Goal: Transaction & Acquisition: Purchase product/service

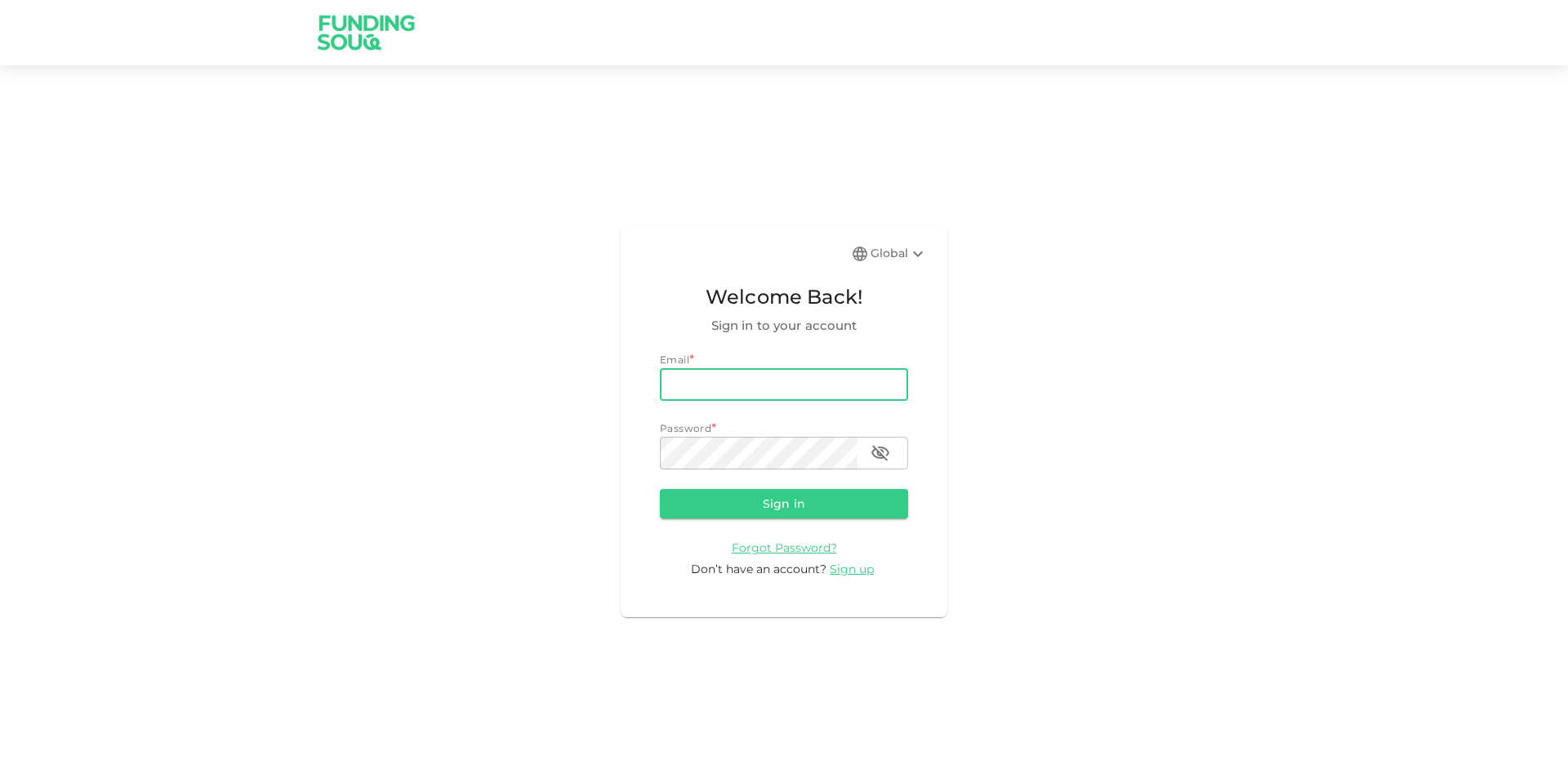
click at [848, 373] on input "email" at bounding box center [784, 384] width 248 height 33
type input "[EMAIL_ADDRESS][DOMAIN_NAME]"
click at [660, 489] on button "Sign in" at bounding box center [784, 504] width 248 height 29
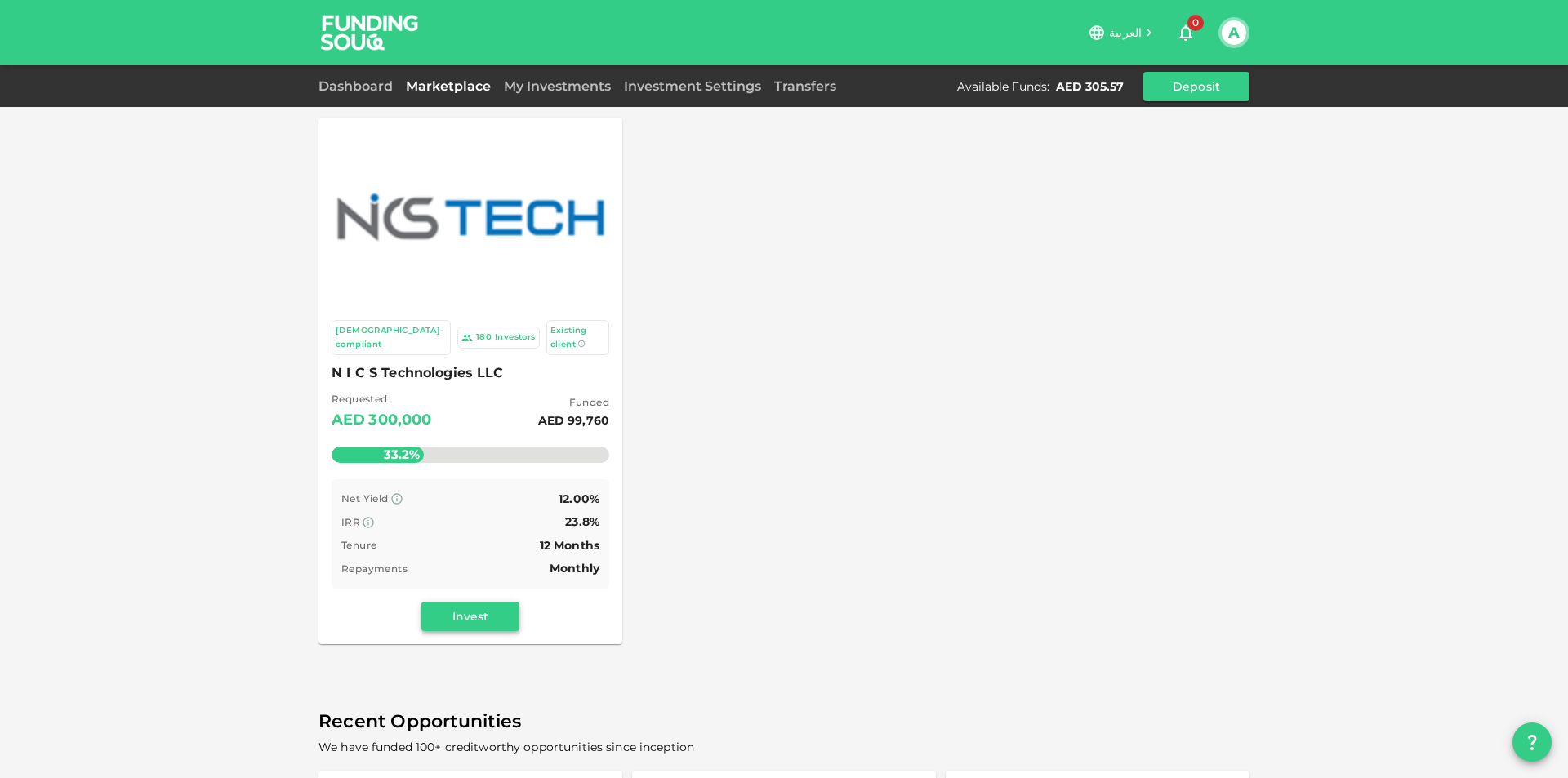
click at [482, 606] on button "Invest" at bounding box center [470, 616] width 98 height 29
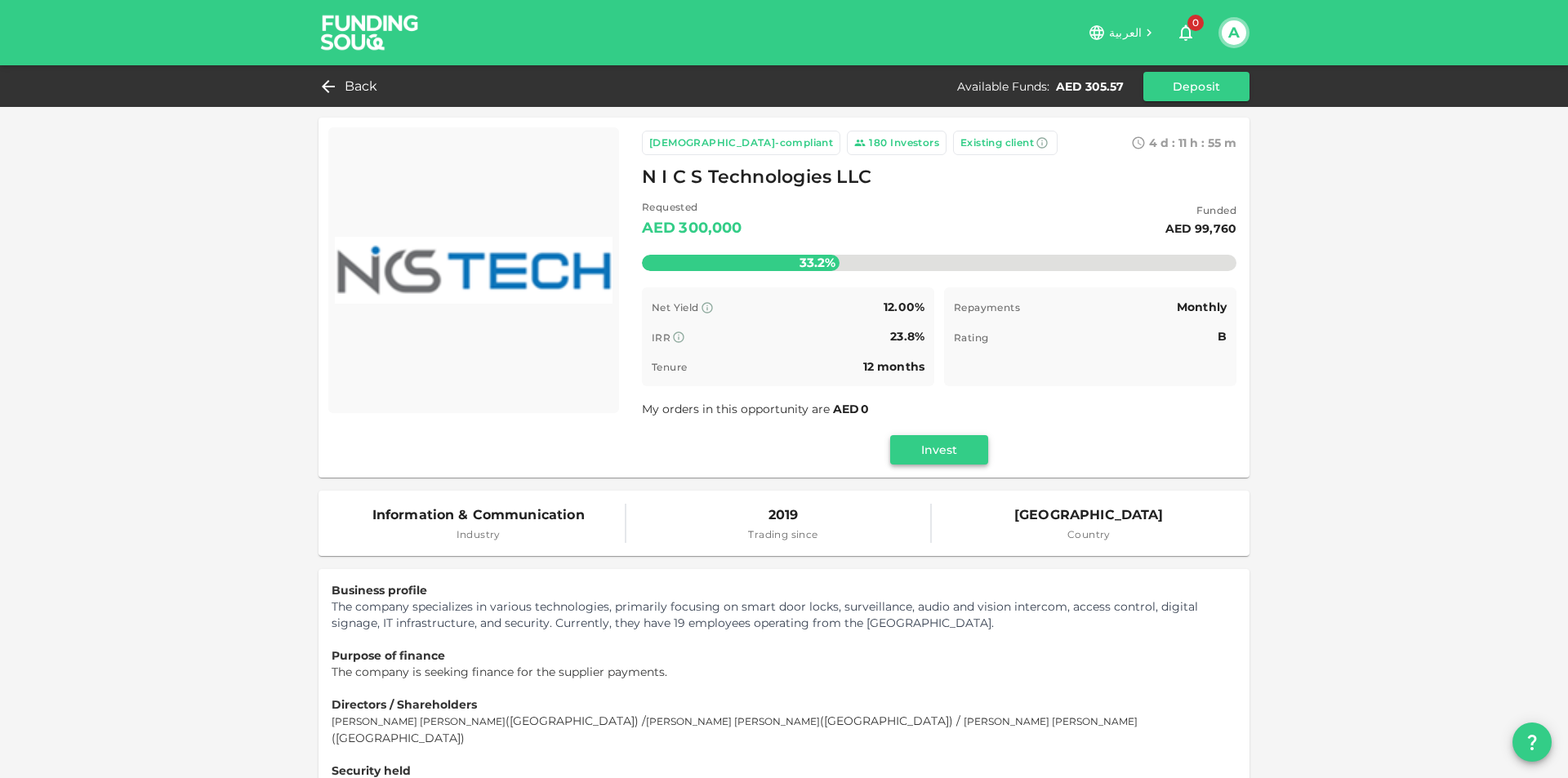
click at [924, 454] on button "Invest" at bounding box center [939, 450] width 98 height 29
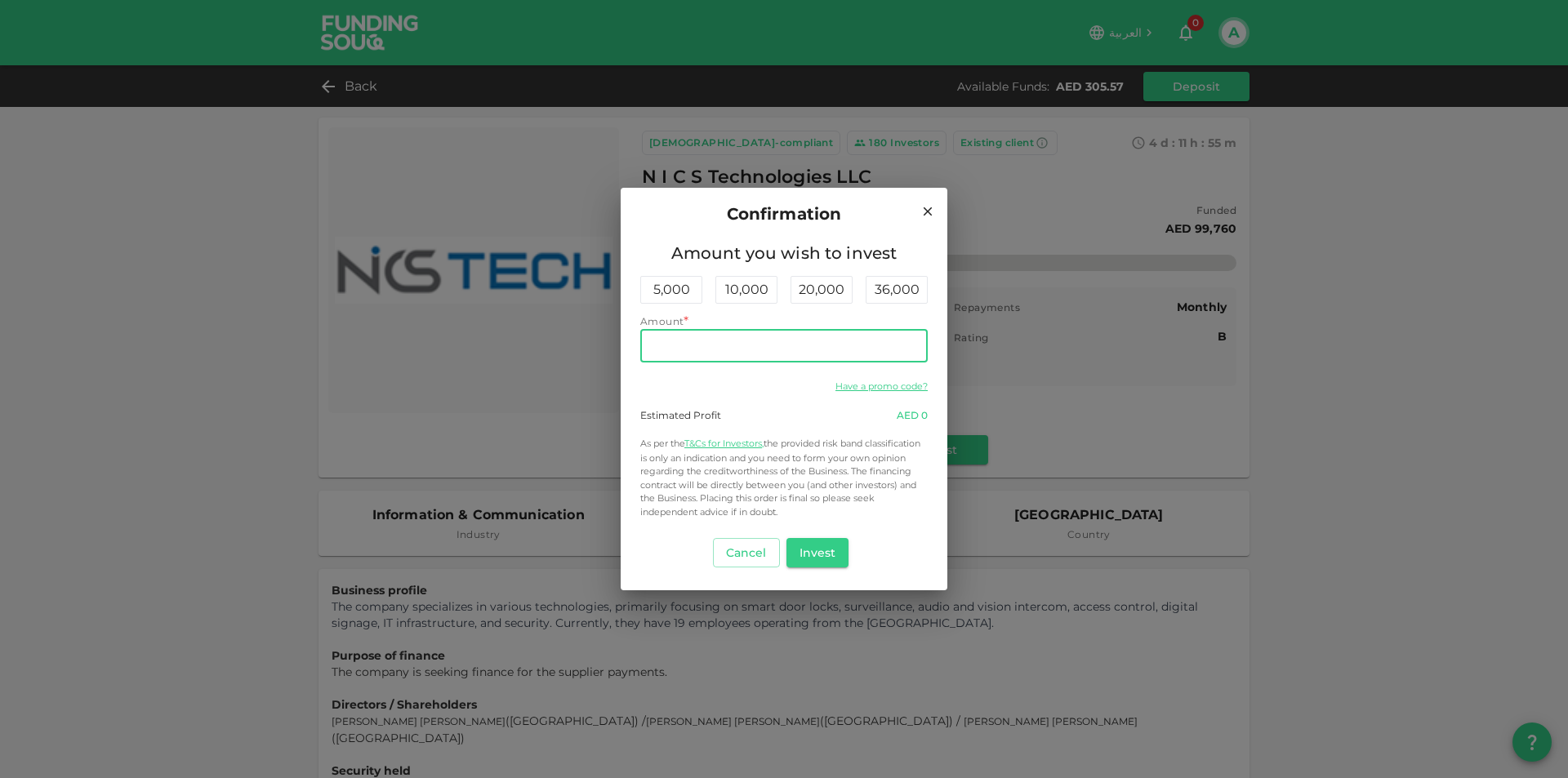
click at [874, 339] on input "Amount" at bounding box center [784, 346] width 288 height 33
click at [811, 547] on button "Invest" at bounding box center [818, 553] width 63 height 29
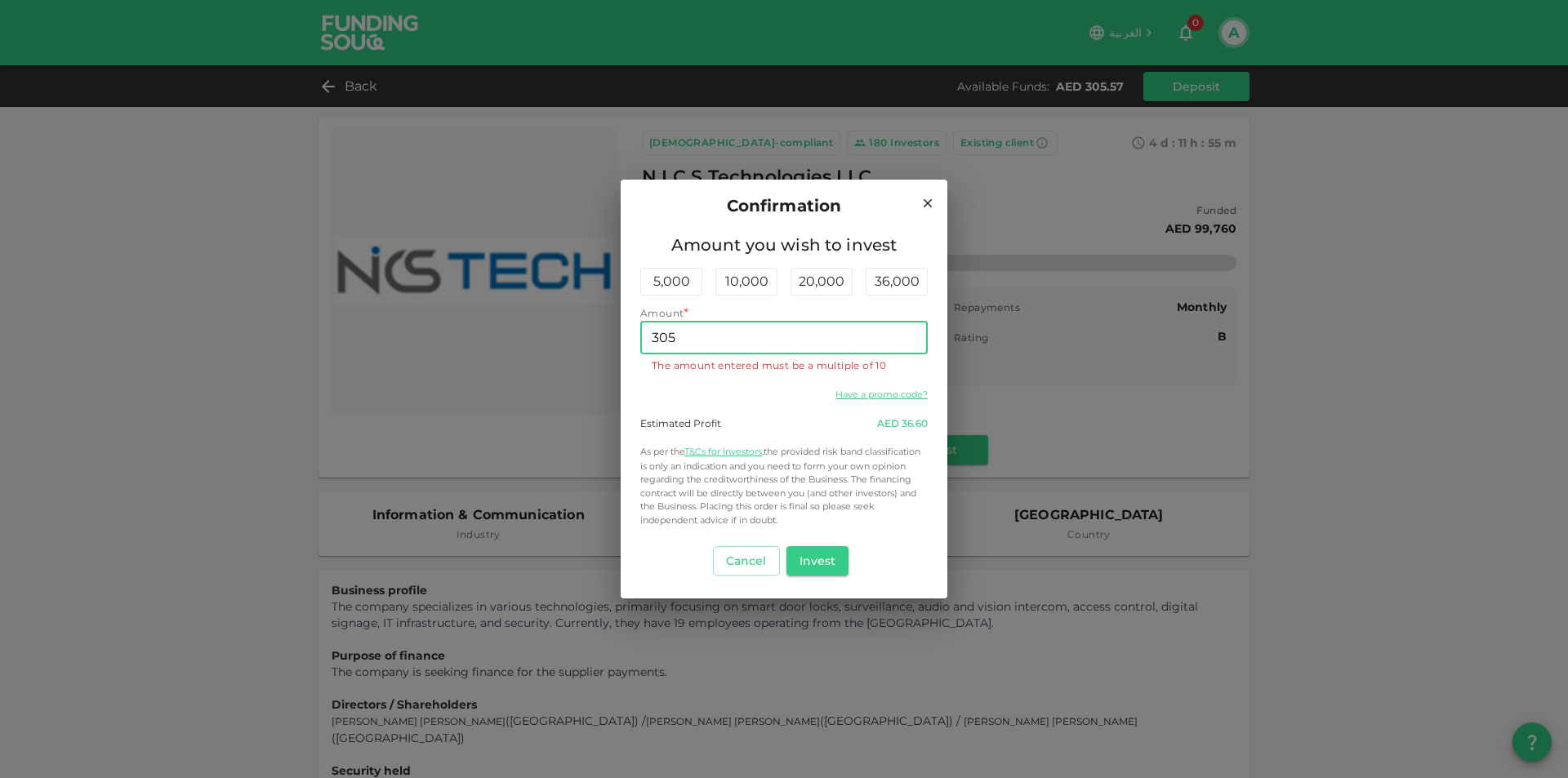
drag, startPoint x: 676, startPoint y: 338, endPoint x: 668, endPoint y: 335, distance: 8.5
click at [668, 335] on input "305" at bounding box center [784, 338] width 288 height 33
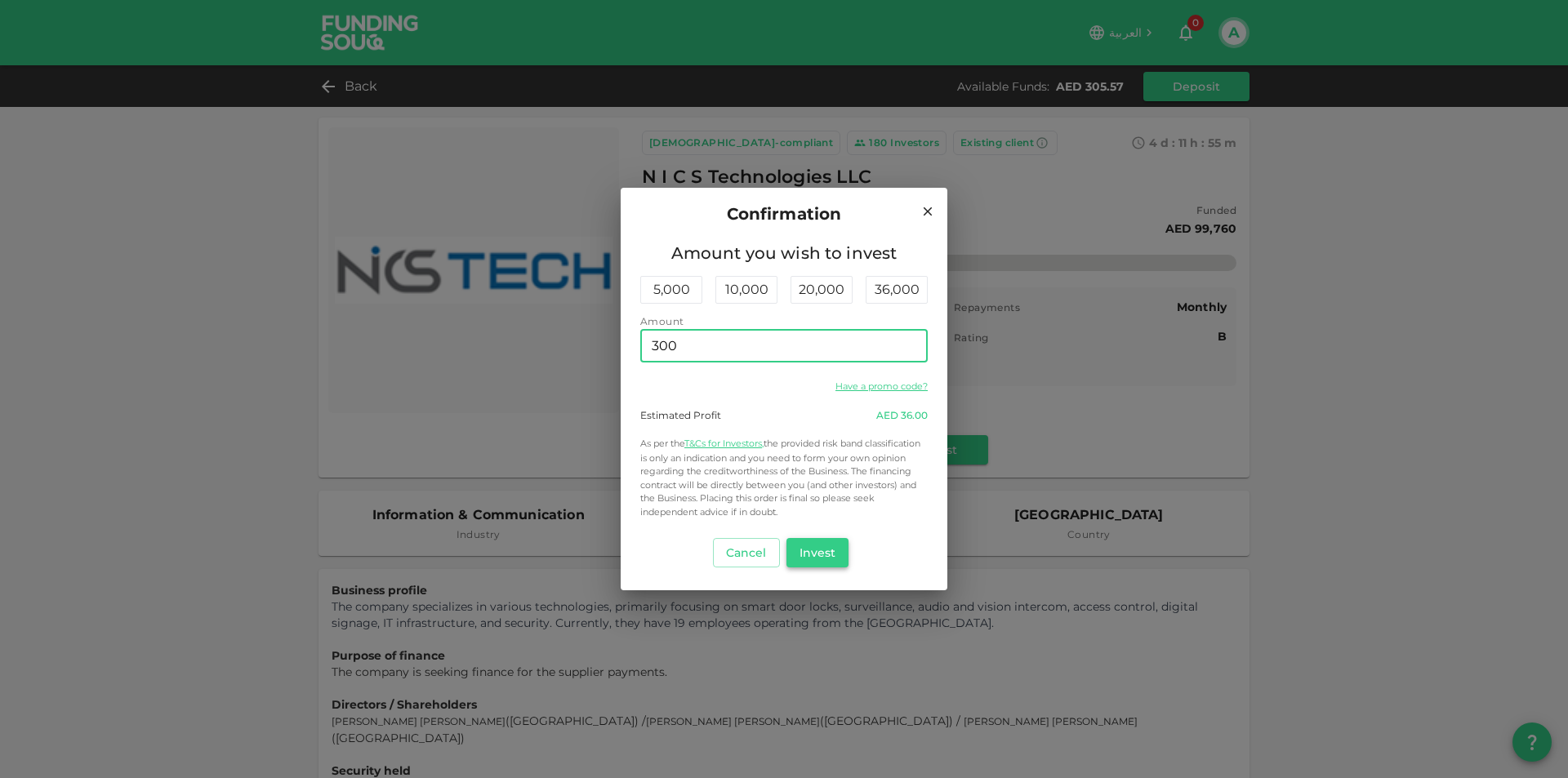
type input "300"
click at [813, 543] on button "Invest" at bounding box center [818, 553] width 63 height 29
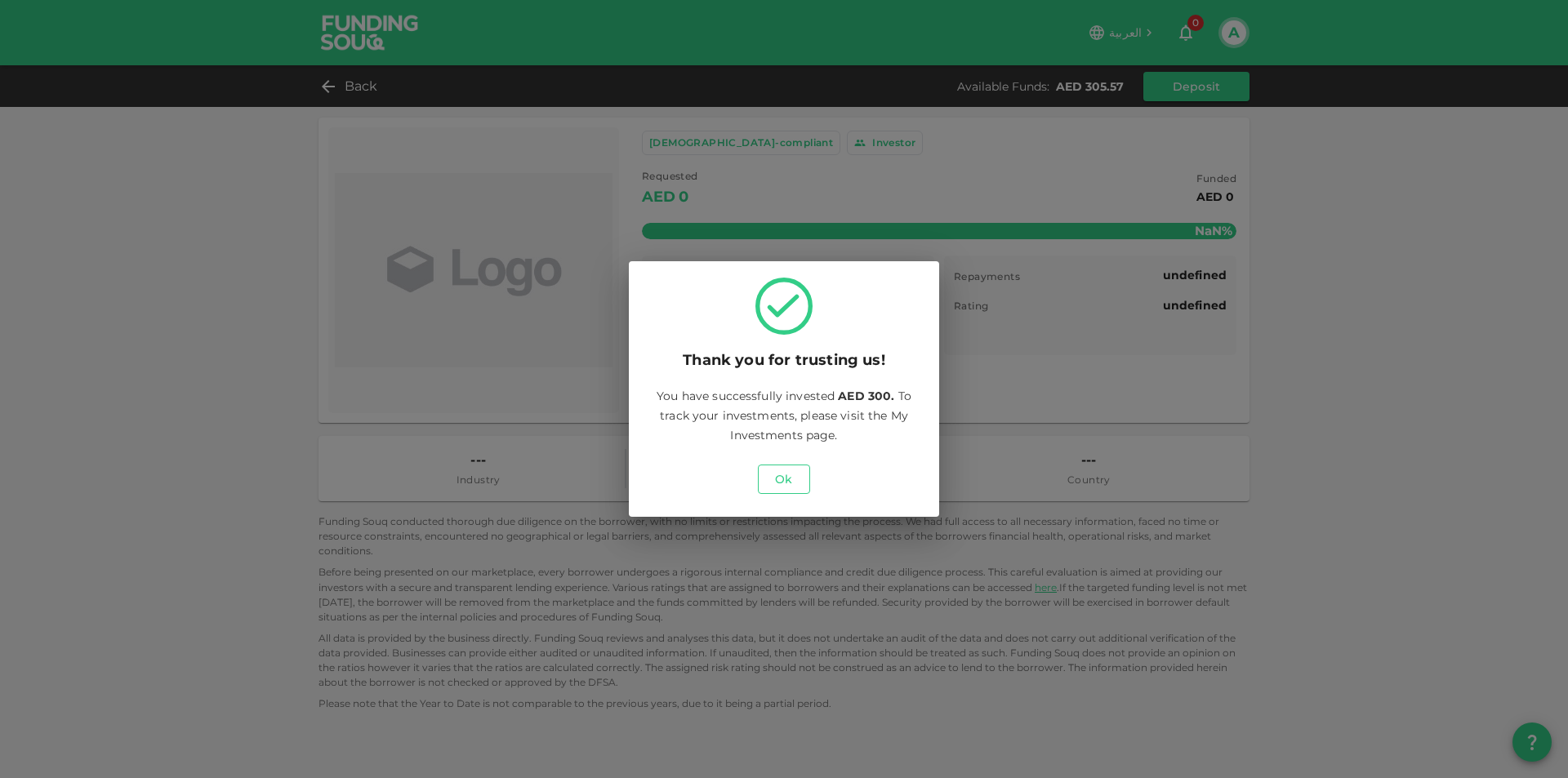
click at [781, 473] on button "Ok" at bounding box center [784, 479] width 53 height 29
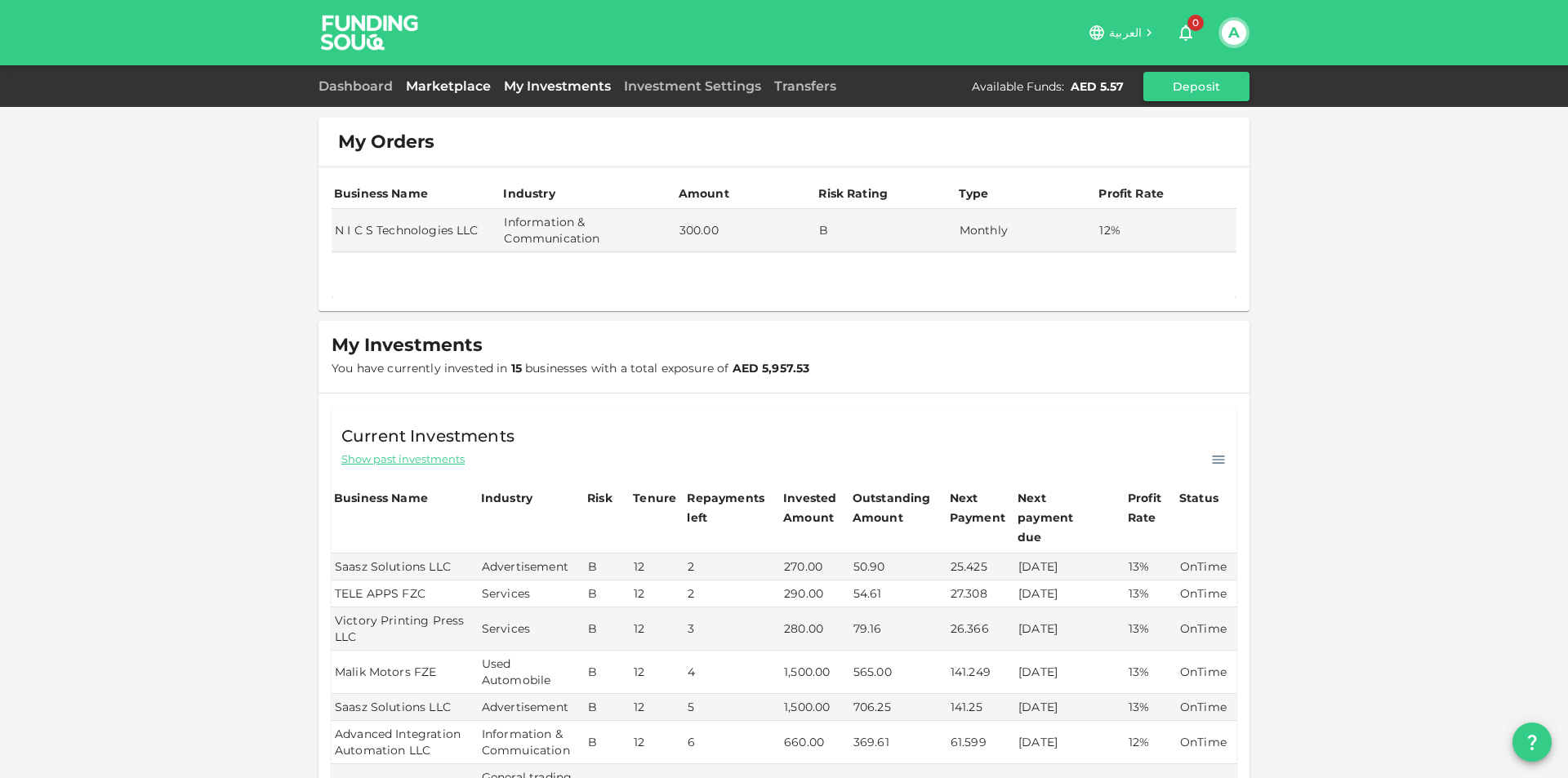
click at [423, 79] on link "Marketplace" at bounding box center [448, 86] width 98 height 16
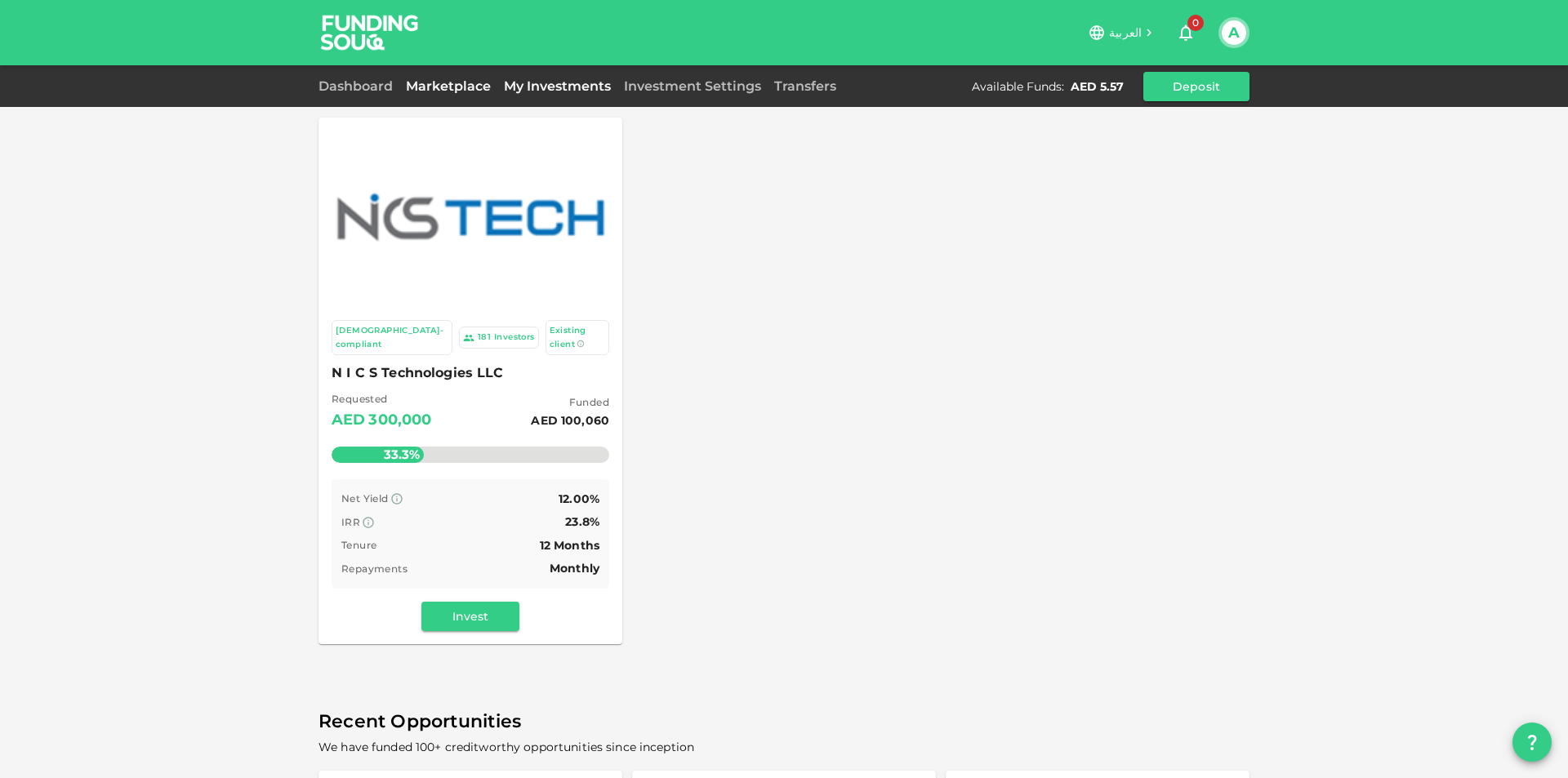
click at [556, 85] on link "My Investments" at bounding box center [557, 86] width 120 height 16
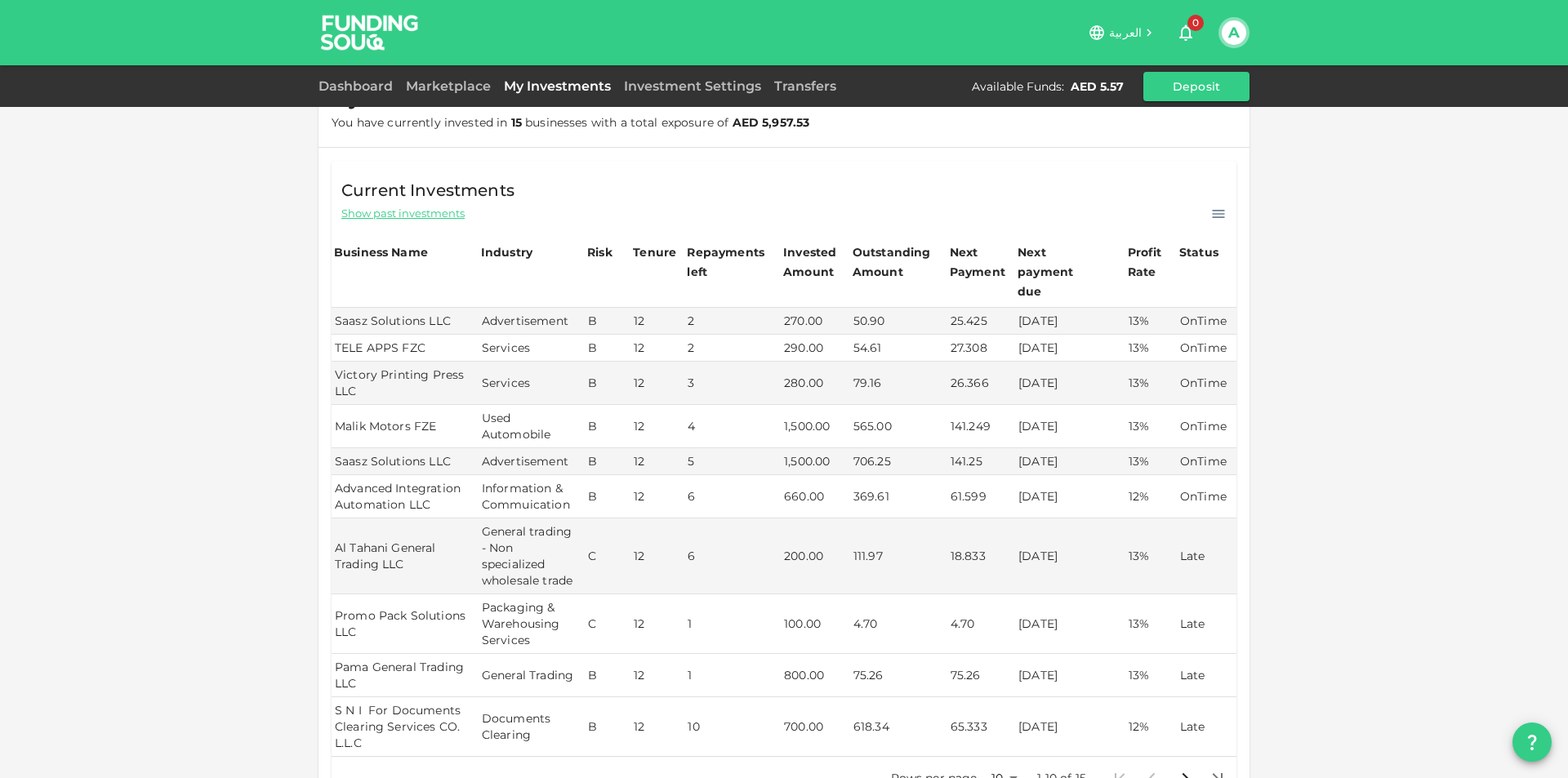
scroll to position [245, 0]
